Goal: Transaction & Acquisition: Purchase product/service

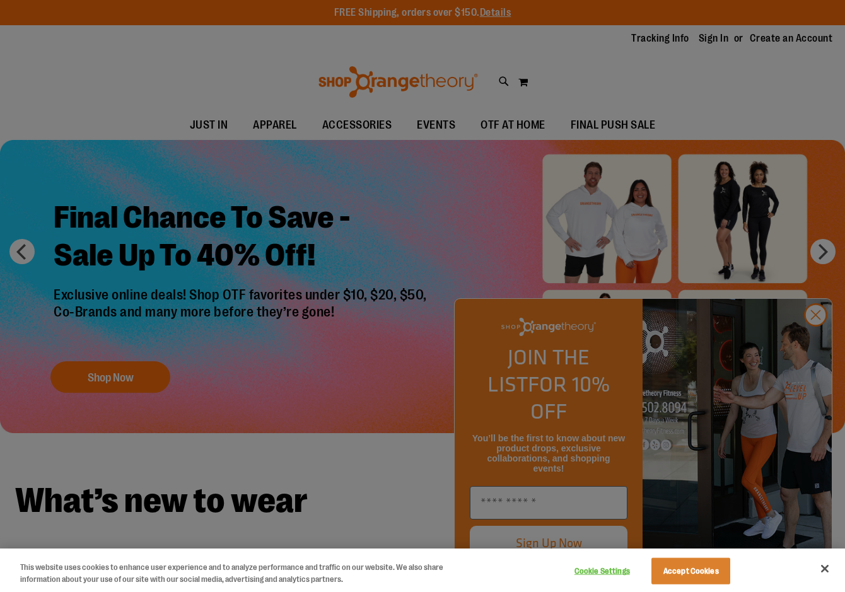
type input "**********"
click at [769, 277] on div at bounding box center [422, 296] width 845 height 592
click at [831, 574] on button "Close" at bounding box center [825, 569] width 28 height 28
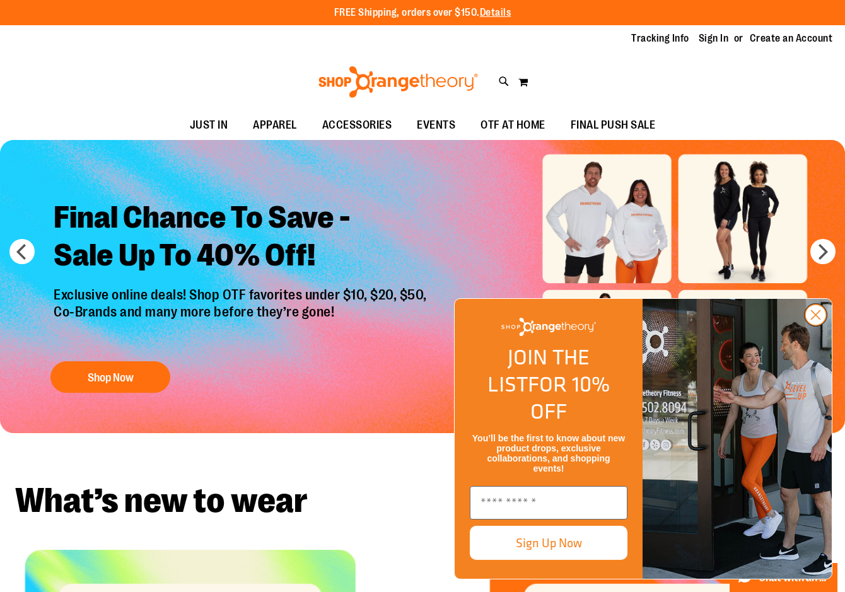
click at [813, 325] on circle "Close dialog" at bounding box center [815, 315] width 21 height 21
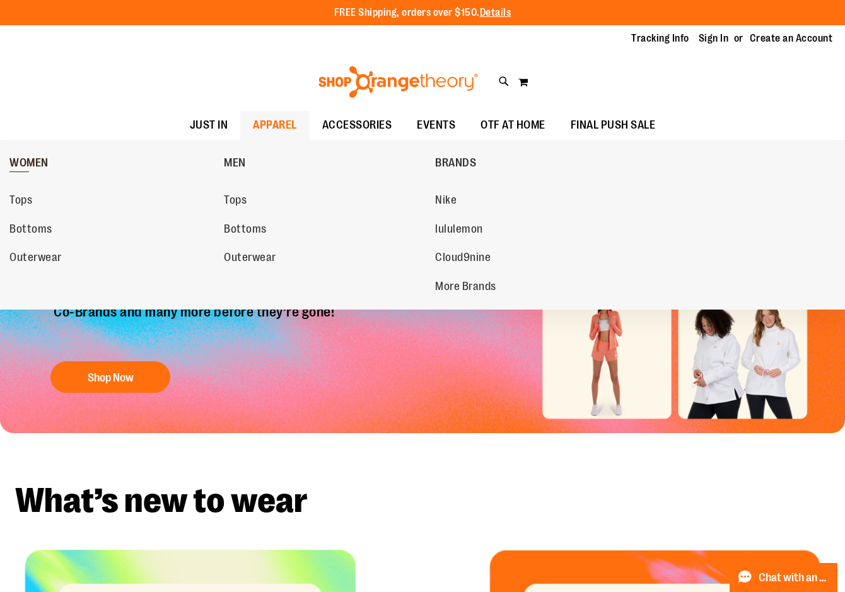
click at [31, 165] on span "WOMEN" at bounding box center [28, 164] width 39 height 16
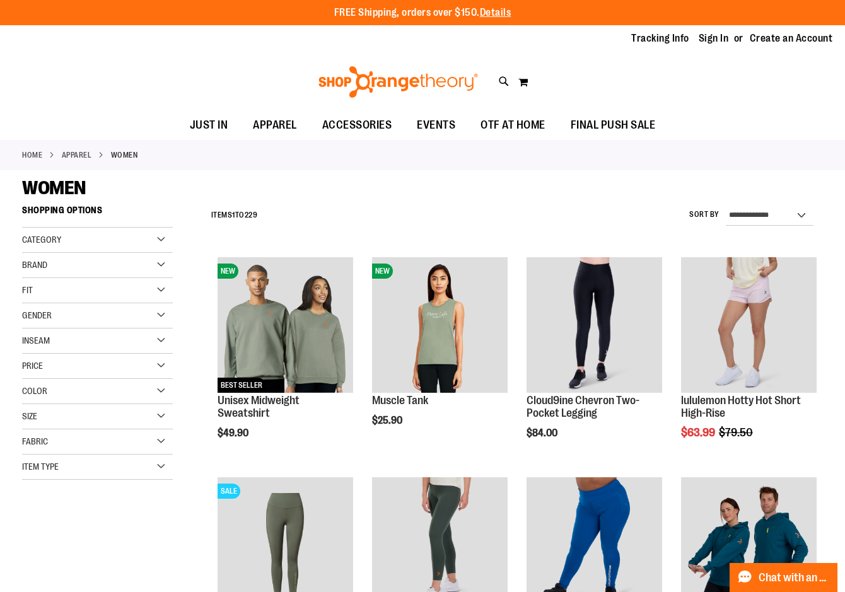
type input "**********"
click at [85, 287] on div "Fit" at bounding box center [97, 290] width 151 height 25
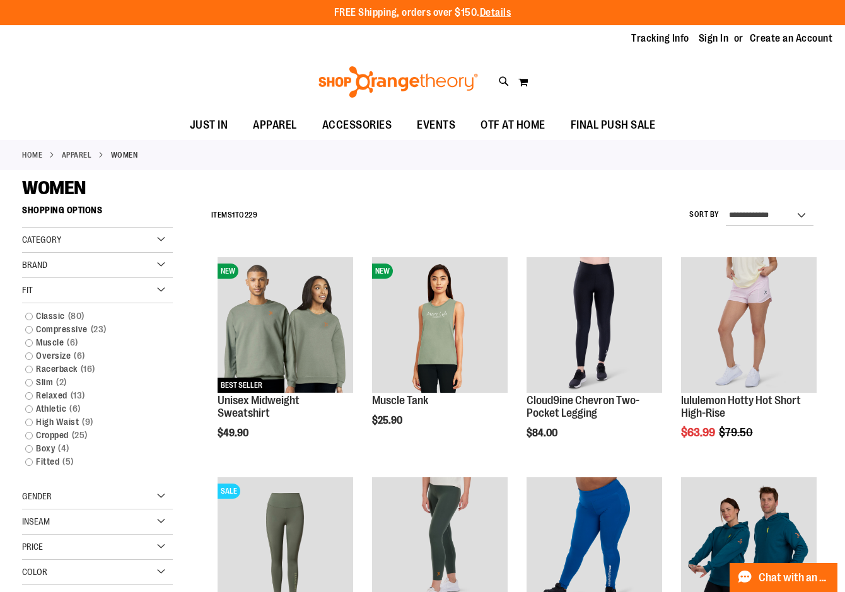
click at [85, 287] on div "Fit" at bounding box center [97, 290] width 151 height 25
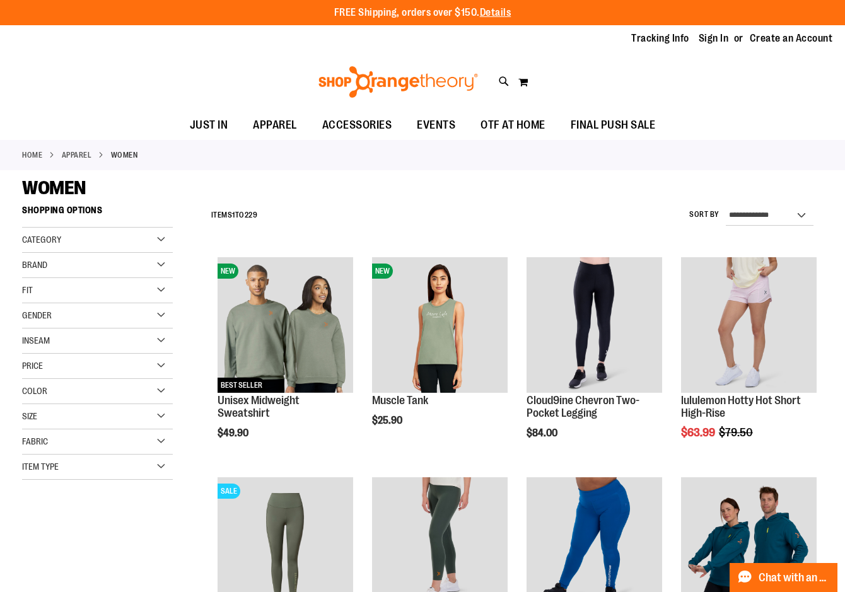
click at [87, 419] on div "Size" at bounding box center [97, 416] width 151 height 25
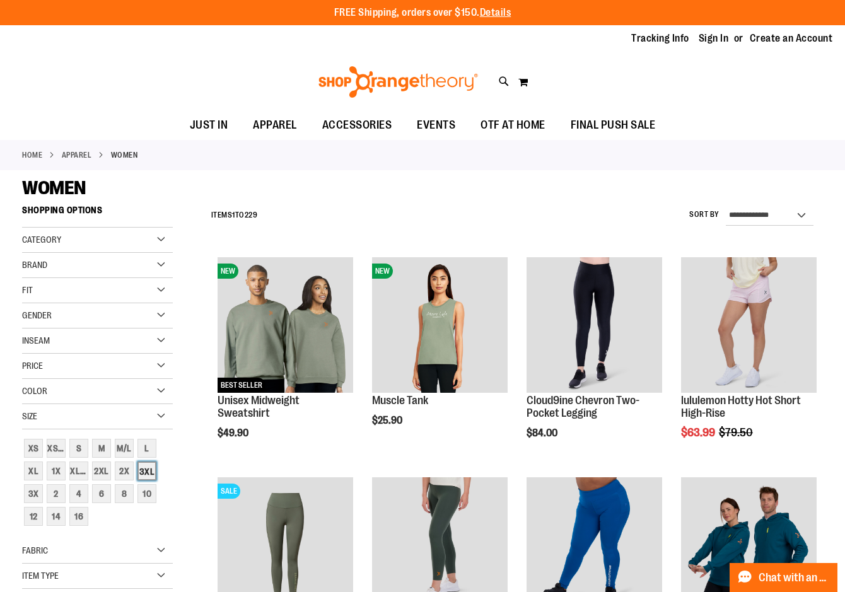
click at [148, 474] on div "3XL" at bounding box center [146, 471] width 19 height 19
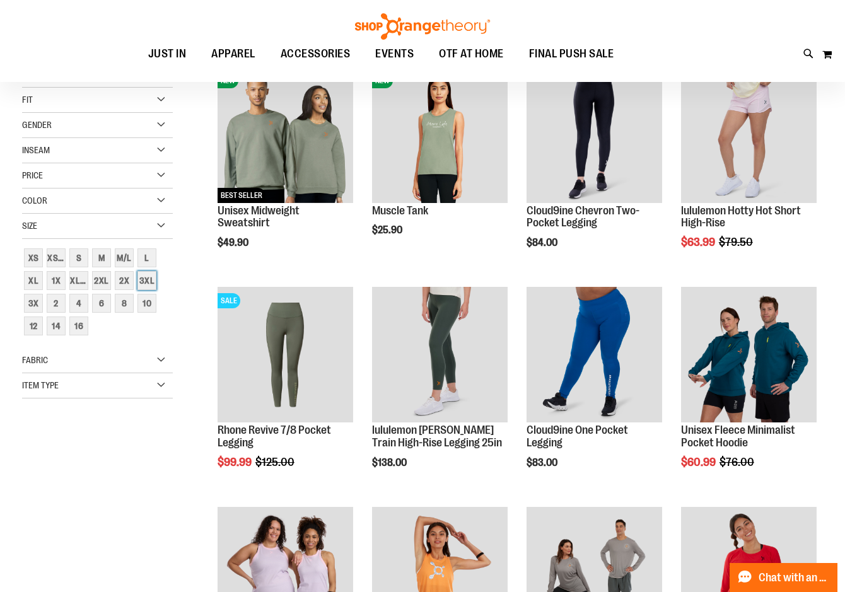
scroll to position [199, 0]
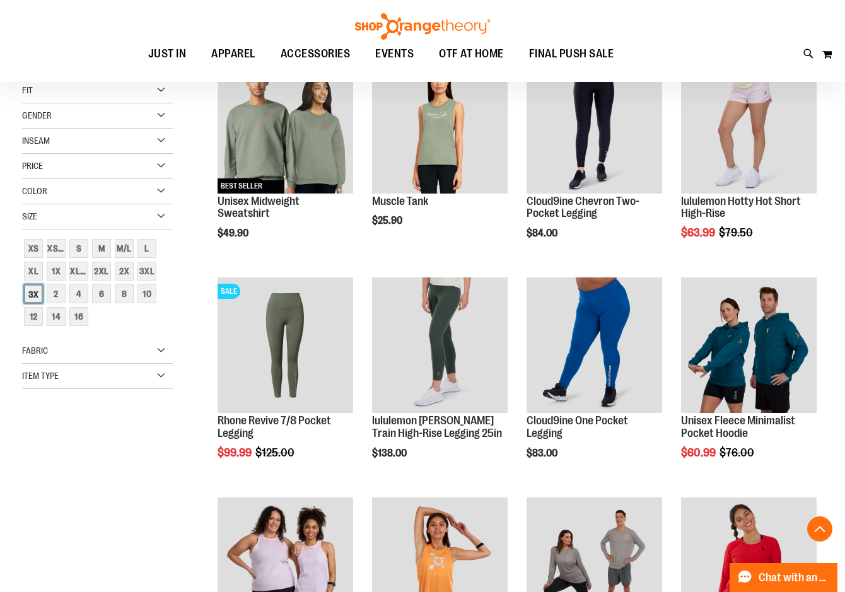
click at [39, 294] on div "3X" at bounding box center [33, 293] width 19 height 19
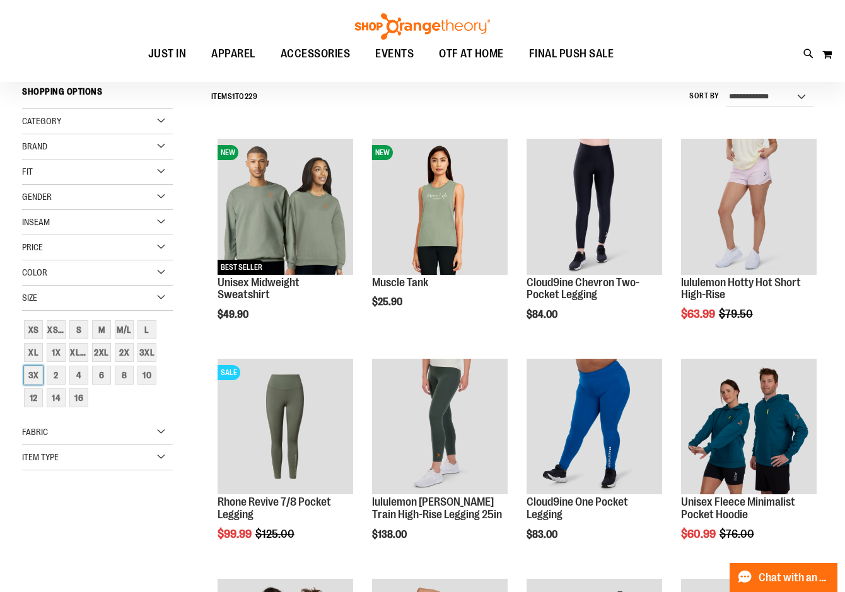
scroll to position [117, 0]
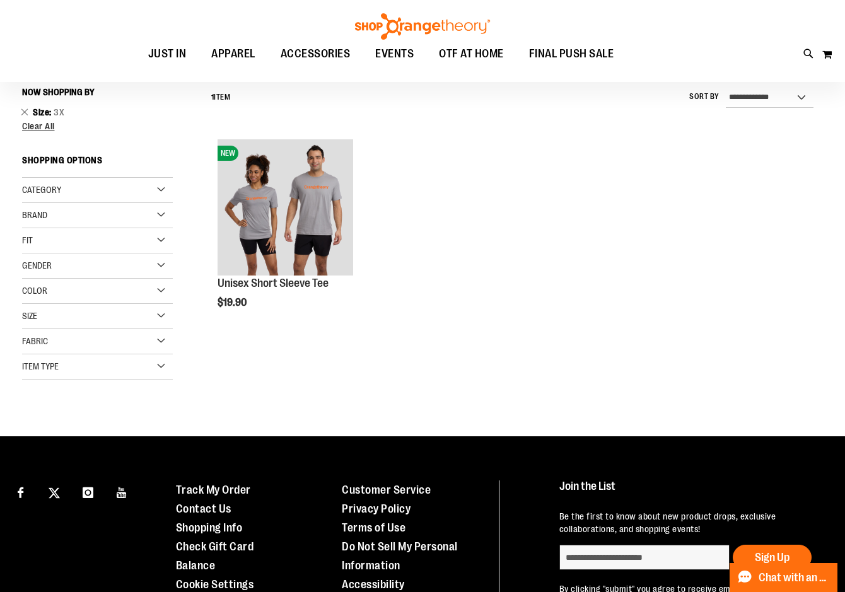
click at [124, 318] on div "Size" at bounding box center [97, 316] width 151 height 25
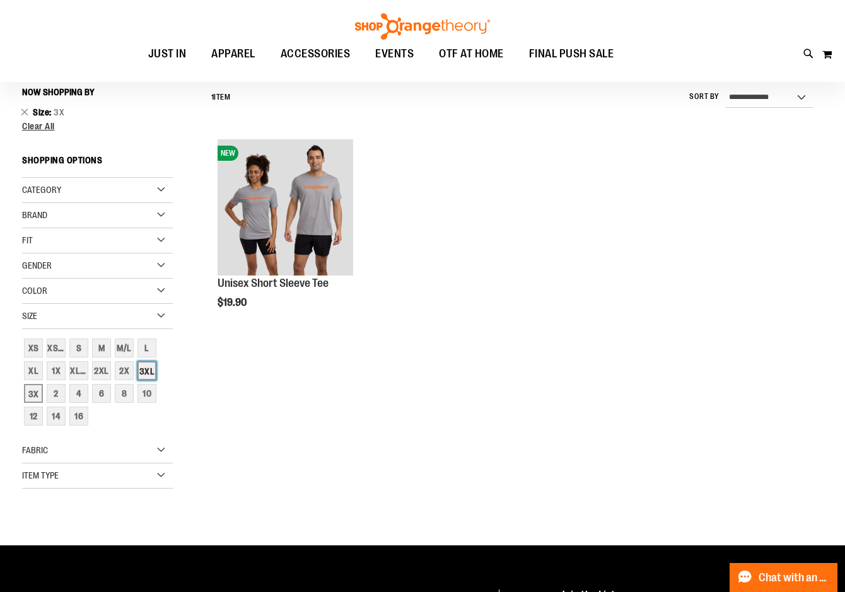
click at [154, 369] on div "3XL" at bounding box center [146, 370] width 19 height 19
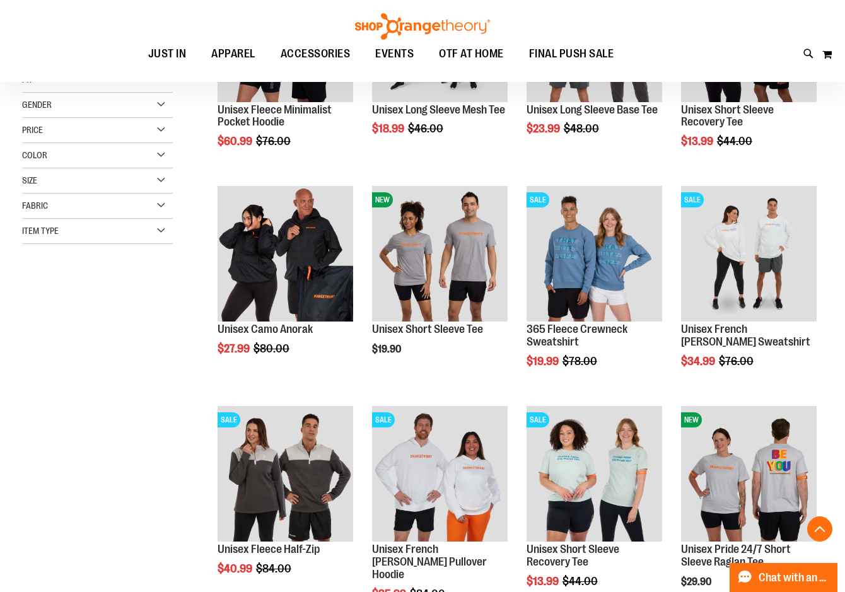
scroll to position [306, 0]
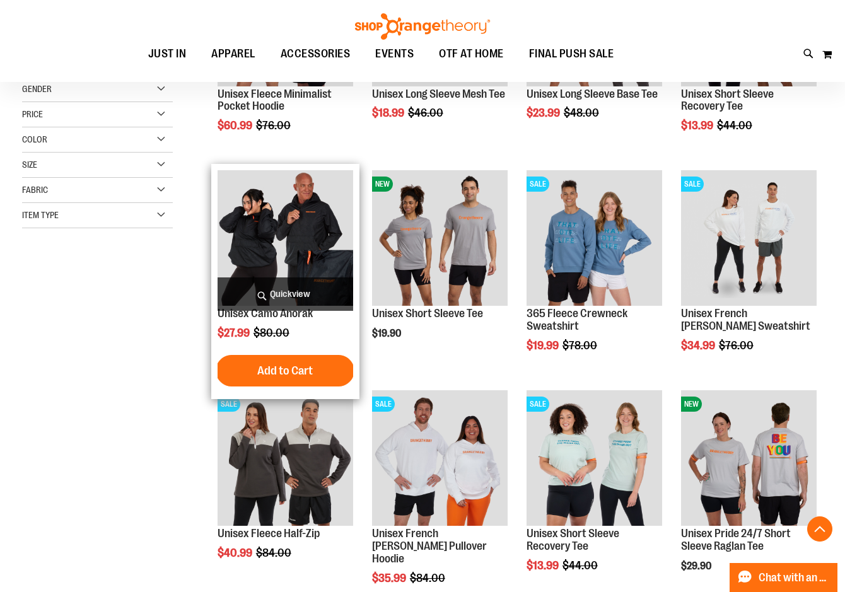
click at [273, 210] on img "product" at bounding box center [286, 238] width 136 height 136
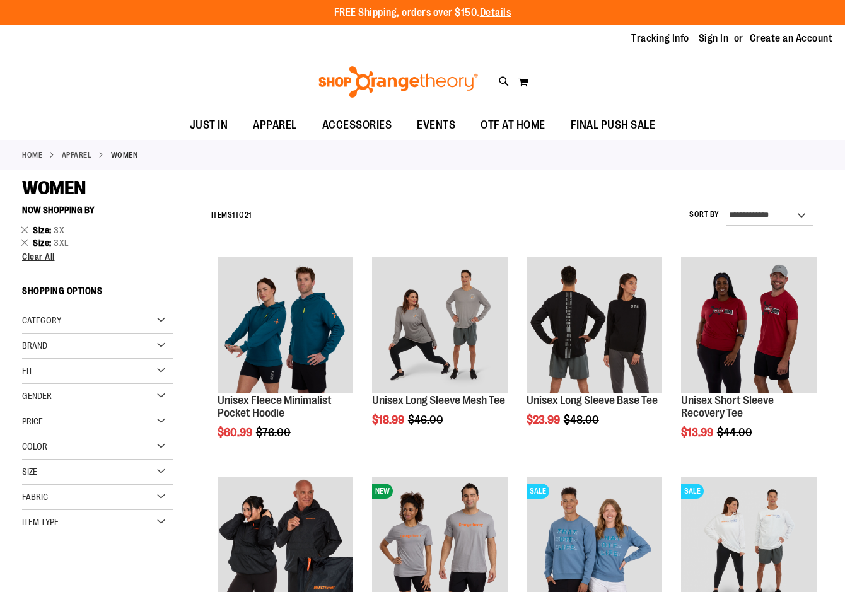
scroll to position [307, 0]
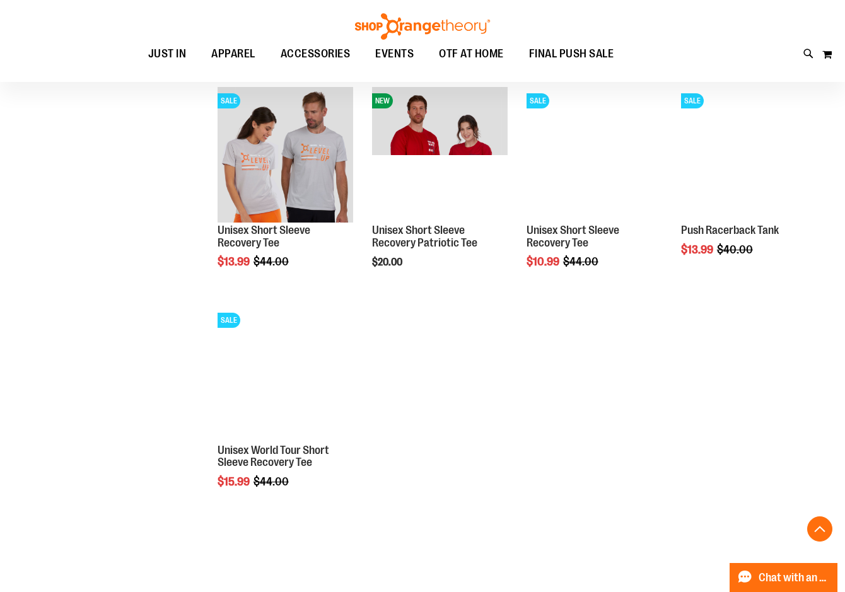
scroll to position [1126, 0]
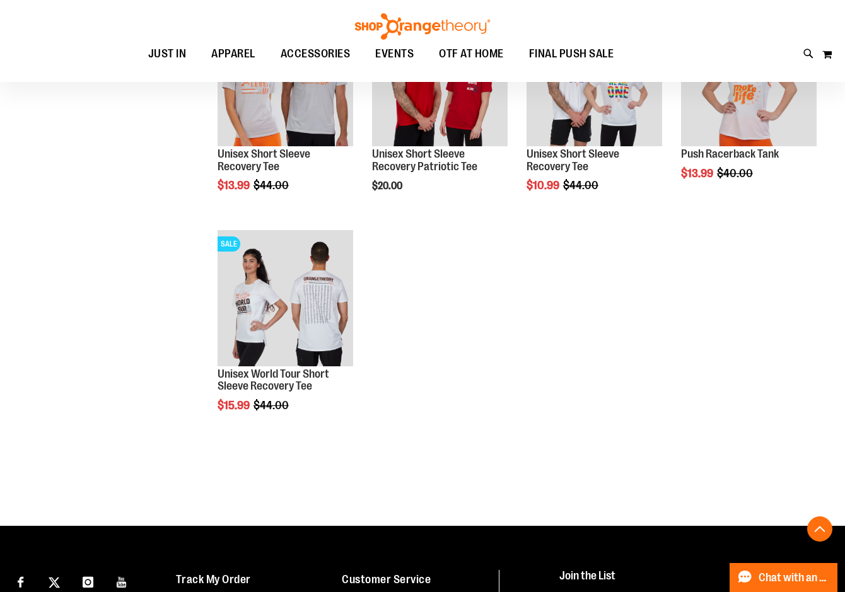
type input "**********"
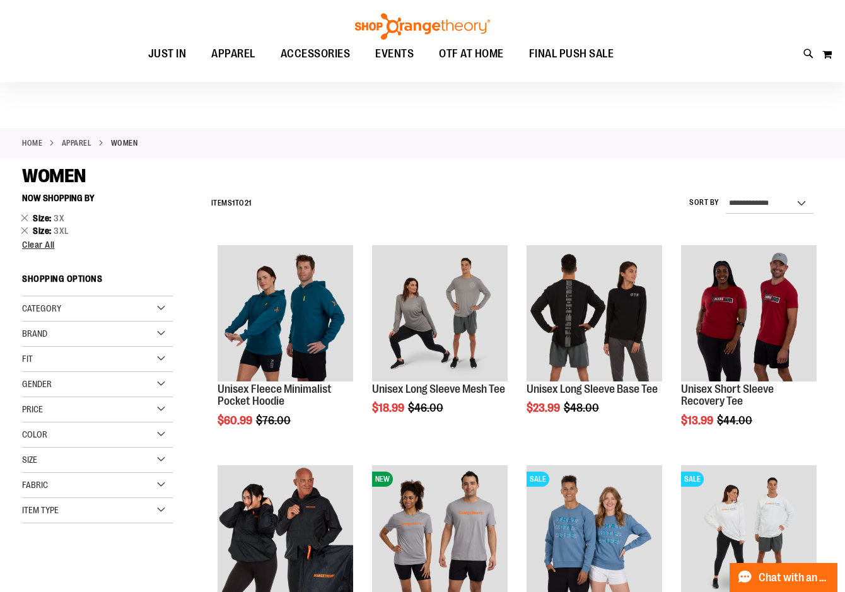
scroll to position [7, 0]
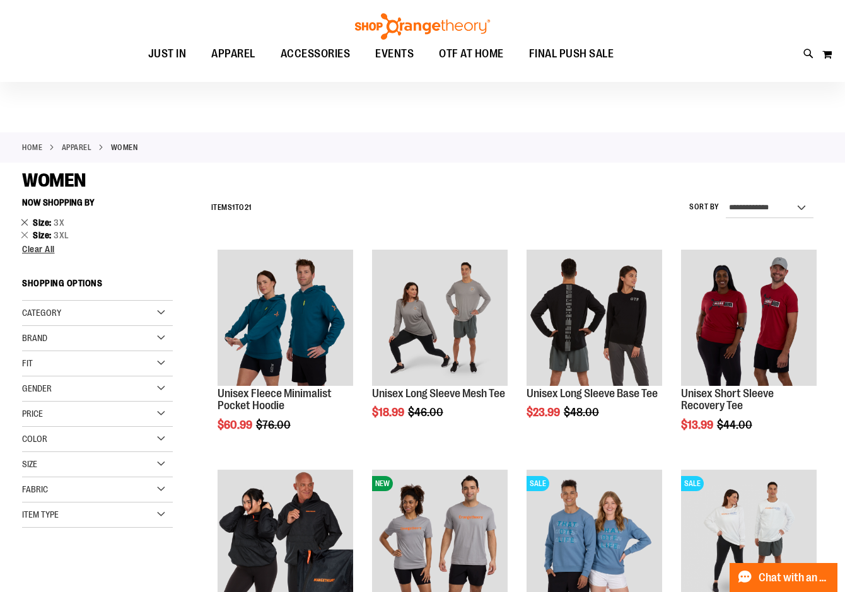
click at [26, 221] on link "Remove This Item" at bounding box center [25, 222] width 8 height 13
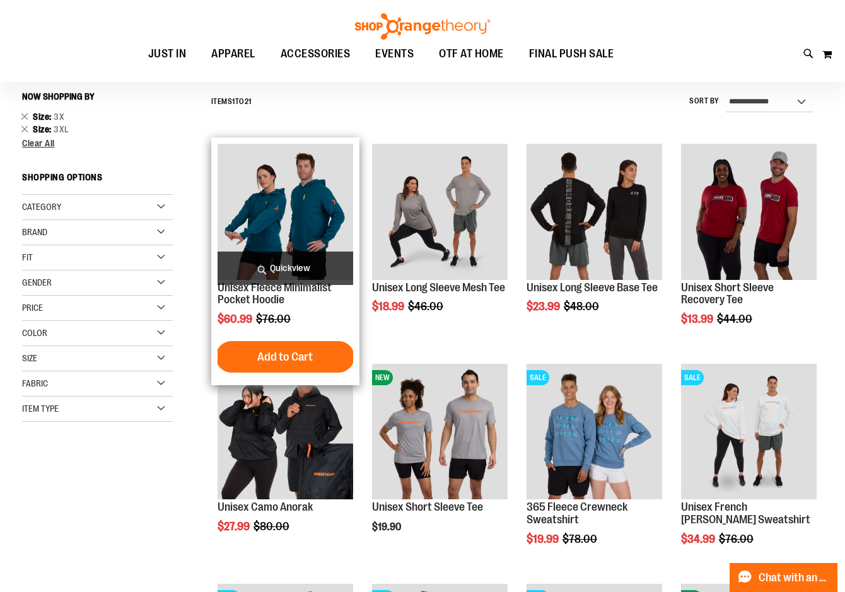
scroll to position [117, 0]
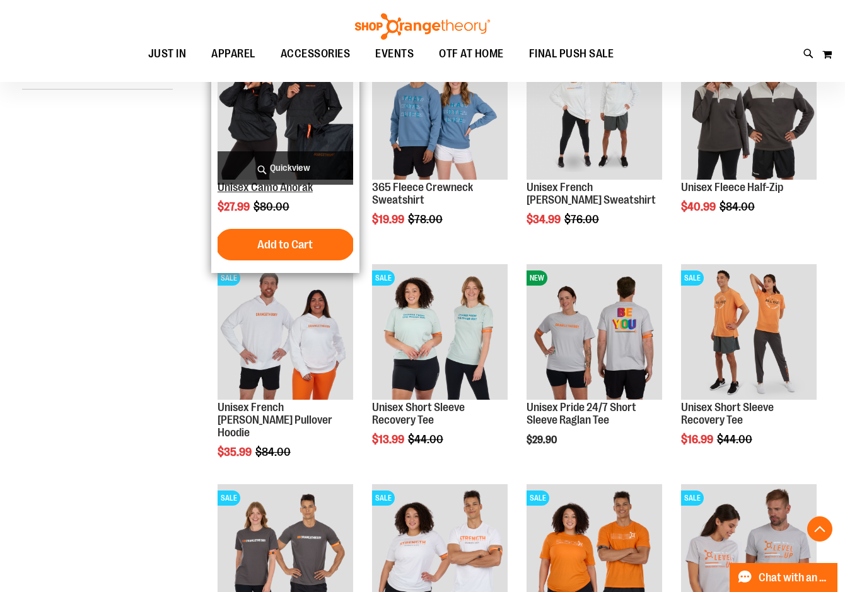
scroll to position [120, 0]
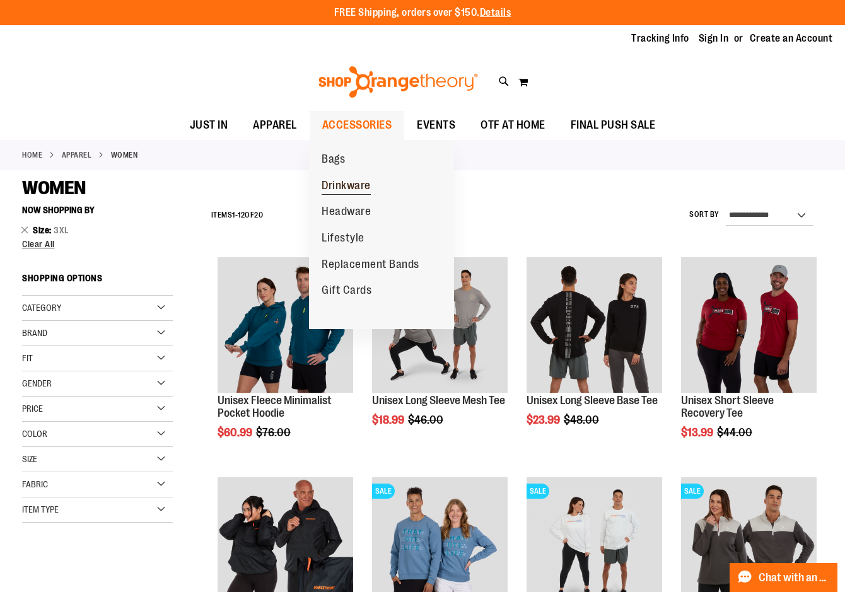
click at [354, 187] on span "Drinkware" at bounding box center [346, 187] width 49 height 16
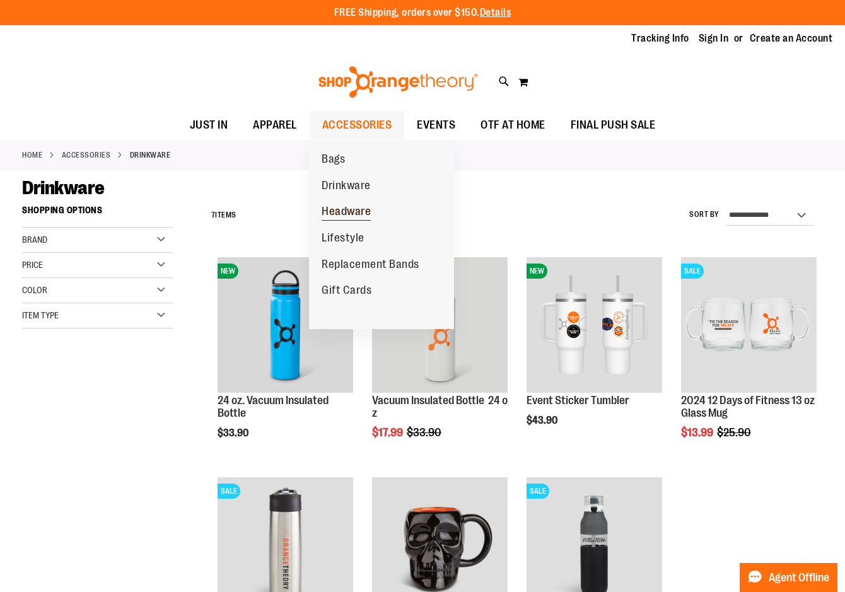
type input "**********"
click at [350, 216] on span "Headware" at bounding box center [346, 213] width 49 height 16
